Goal: Answer question/provide support: Share knowledge or assist other users

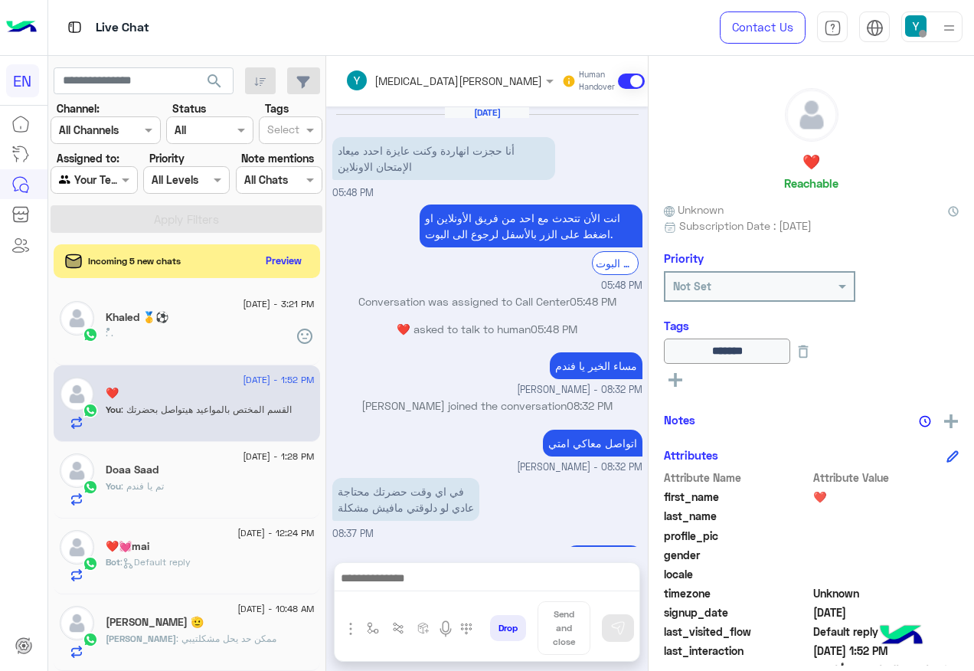
scroll to position [713, 0]
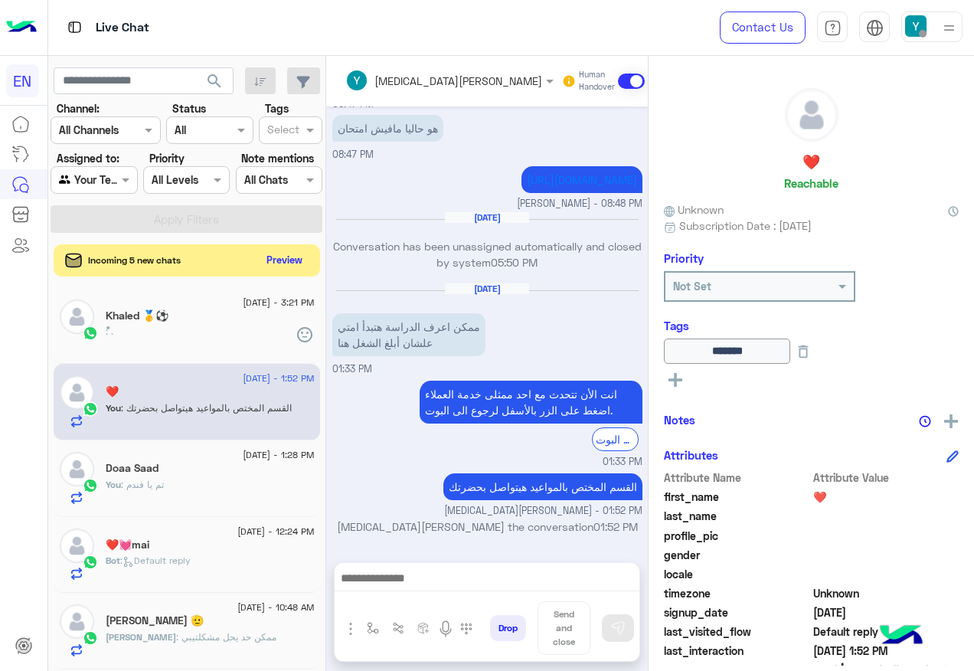
click at [263, 259] on button "Preview" at bounding box center [284, 260] width 47 height 21
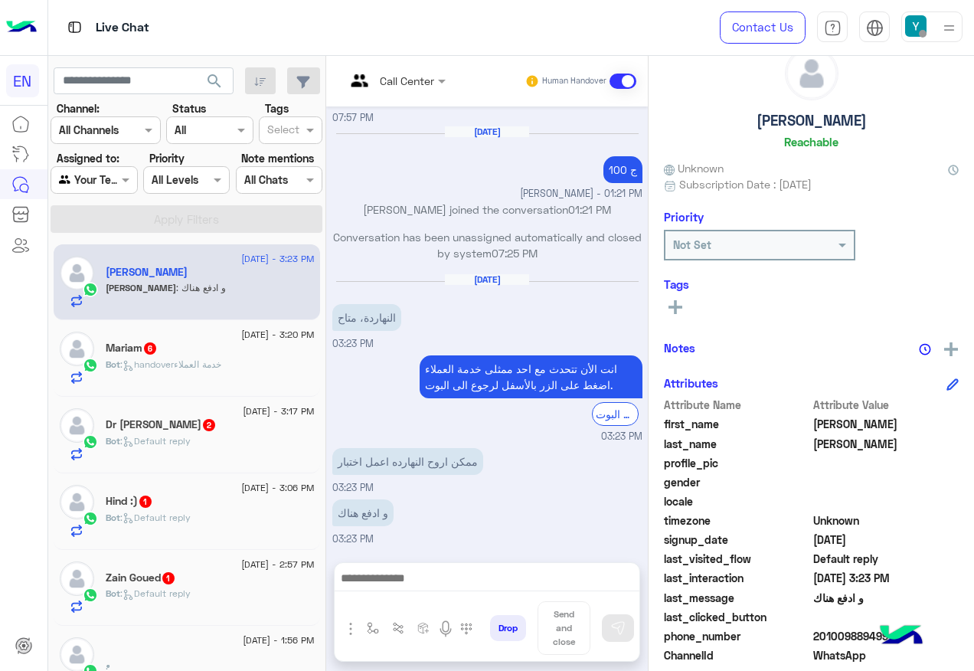
scroll to position [77, 0]
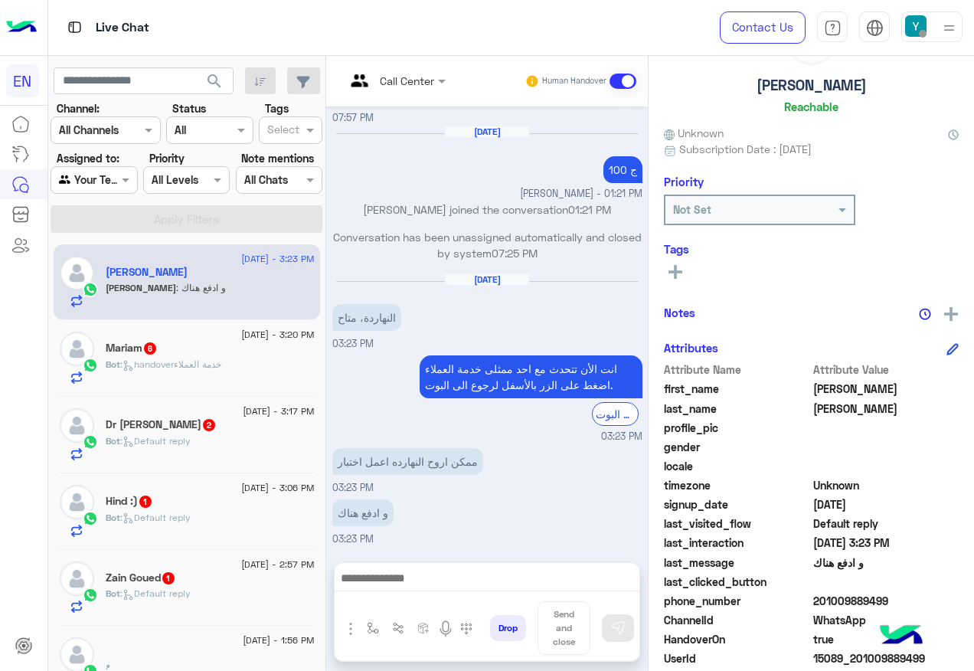
click at [845, 599] on span "201009889499" at bounding box center [886, 601] width 146 height 16
copy span "201009889499"
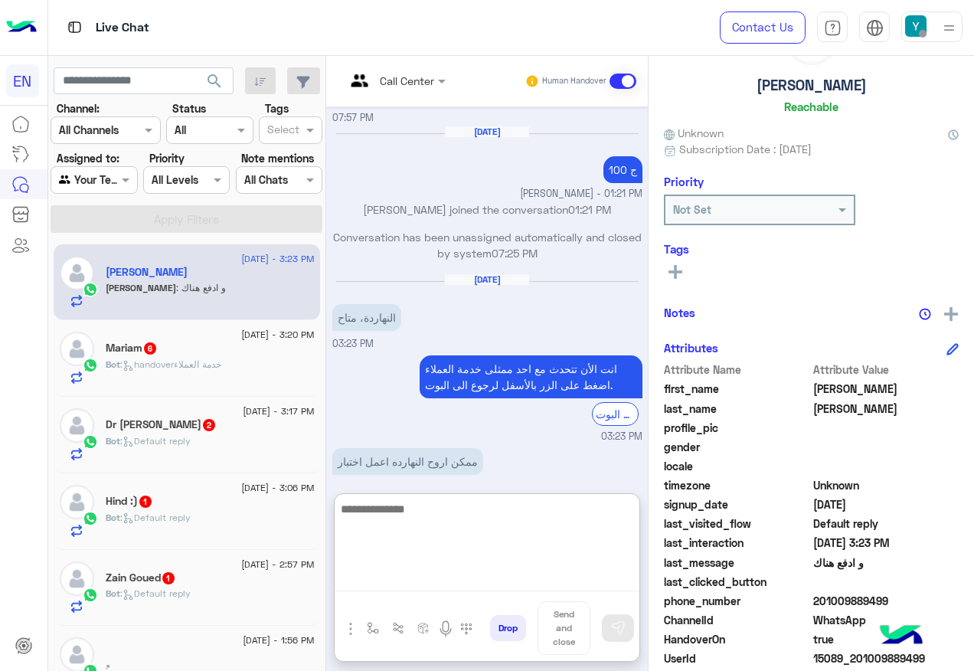
click at [485, 571] on textarea at bounding box center [487, 545] width 305 height 92
paste textarea "**********"
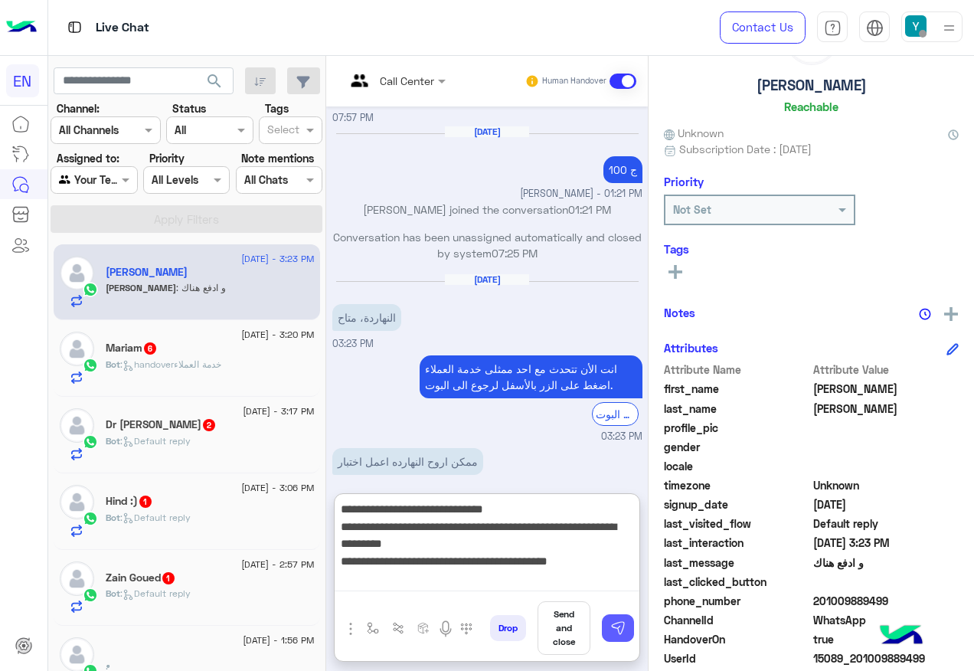
type textarea "**********"
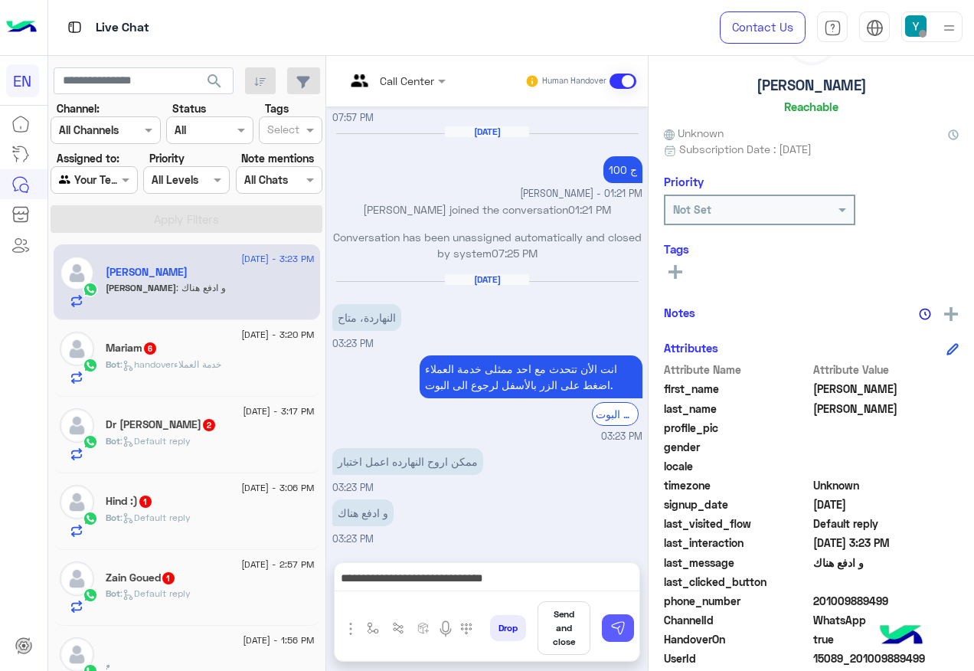
click at [610, 637] on button at bounding box center [618, 628] width 32 height 28
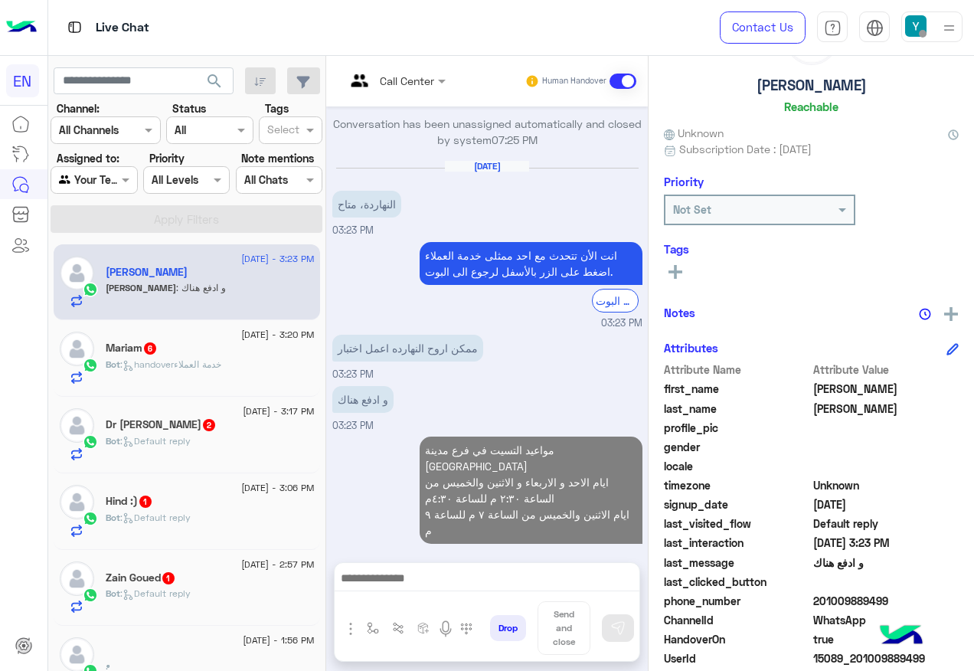
scroll to position [578, 0]
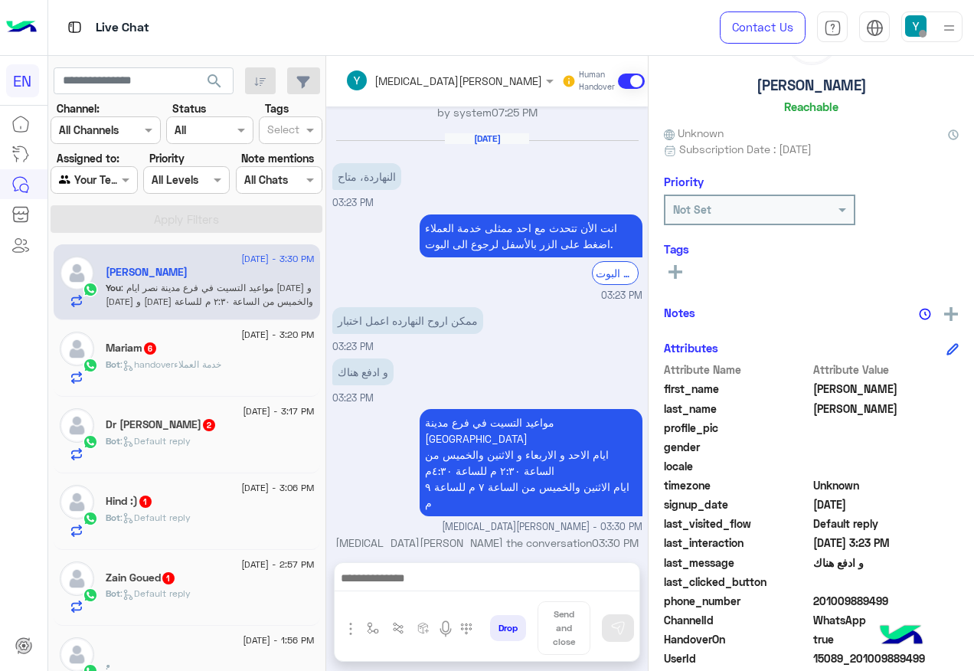
click at [227, 582] on div "Zain Goued 1" at bounding box center [210, 579] width 209 height 16
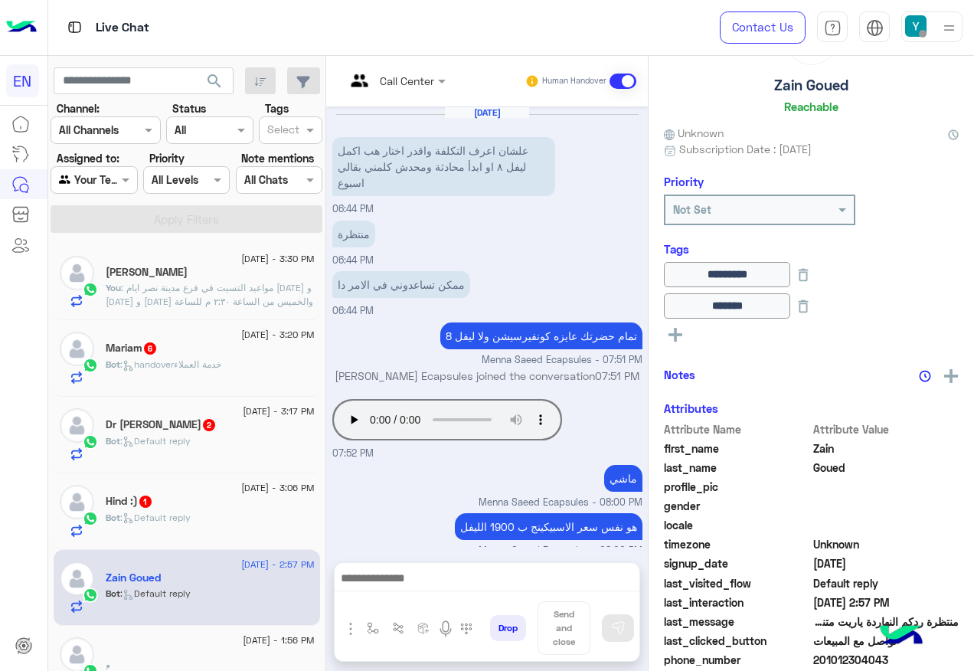
scroll to position [647, 0]
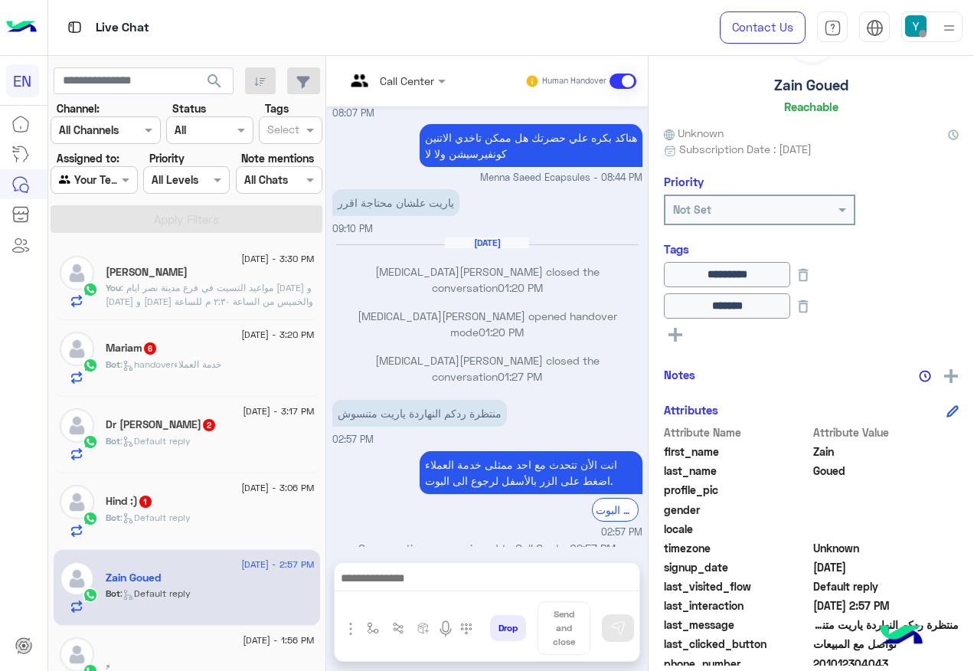
click at [165, 533] on div "Bot : Default reply" at bounding box center [210, 524] width 209 height 27
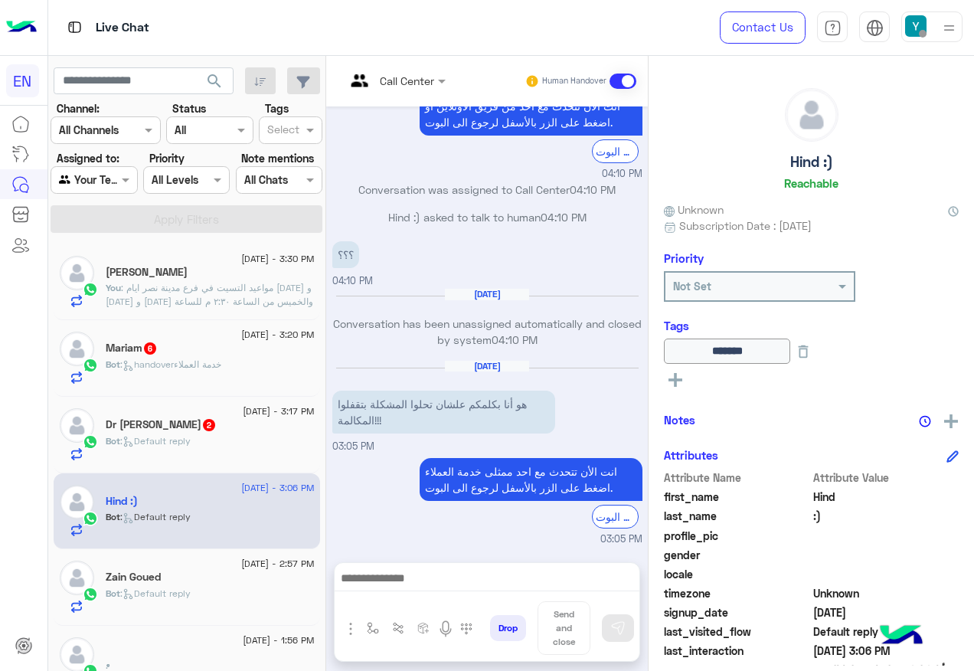
click at [624, 81] on span at bounding box center [622, 80] width 27 height 15
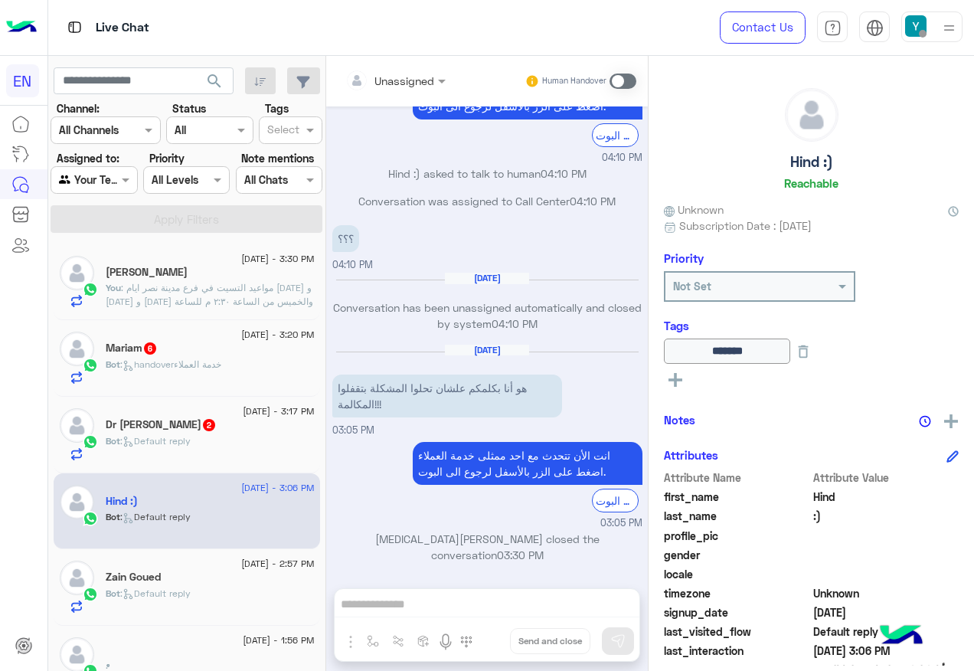
scroll to position [919, 0]
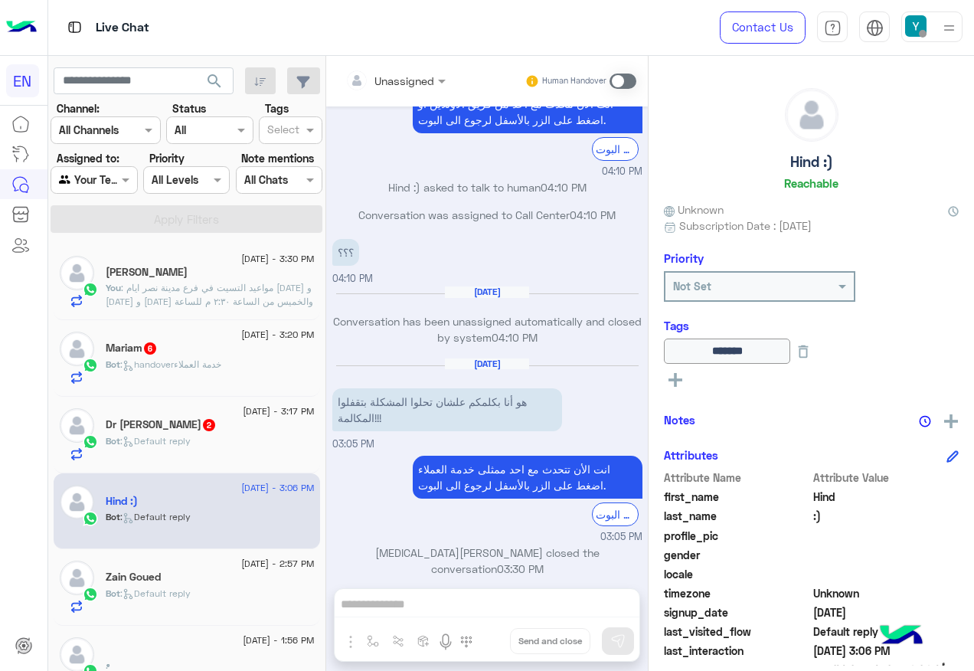
click at [191, 435] on span "Bot : Default reply" at bounding box center [148, 440] width 85 height 11
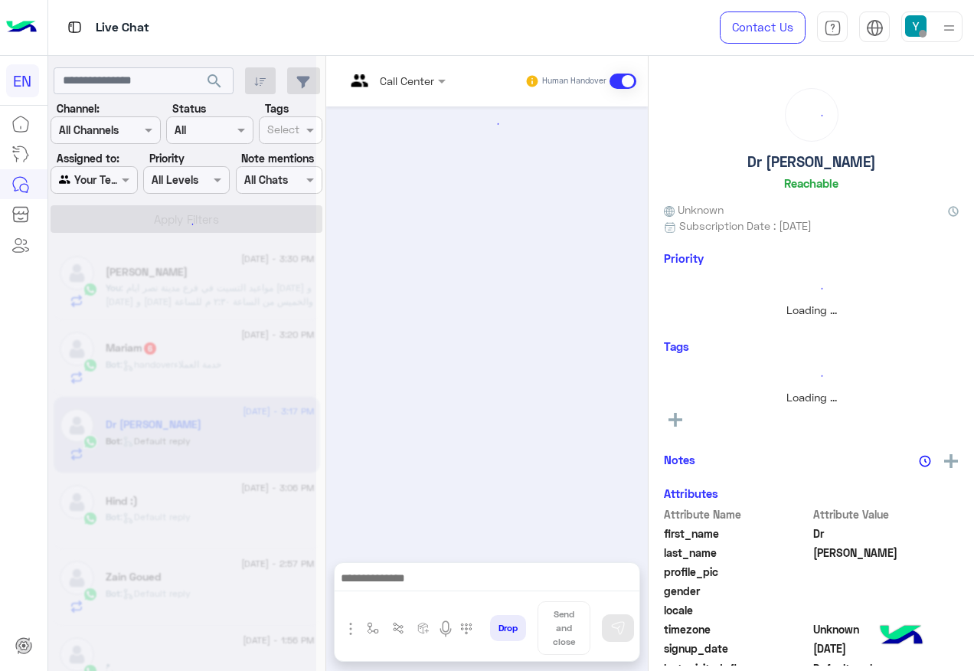
scroll to position [2848, 0]
